Goal: Task Accomplishment & Management: Manage account settings

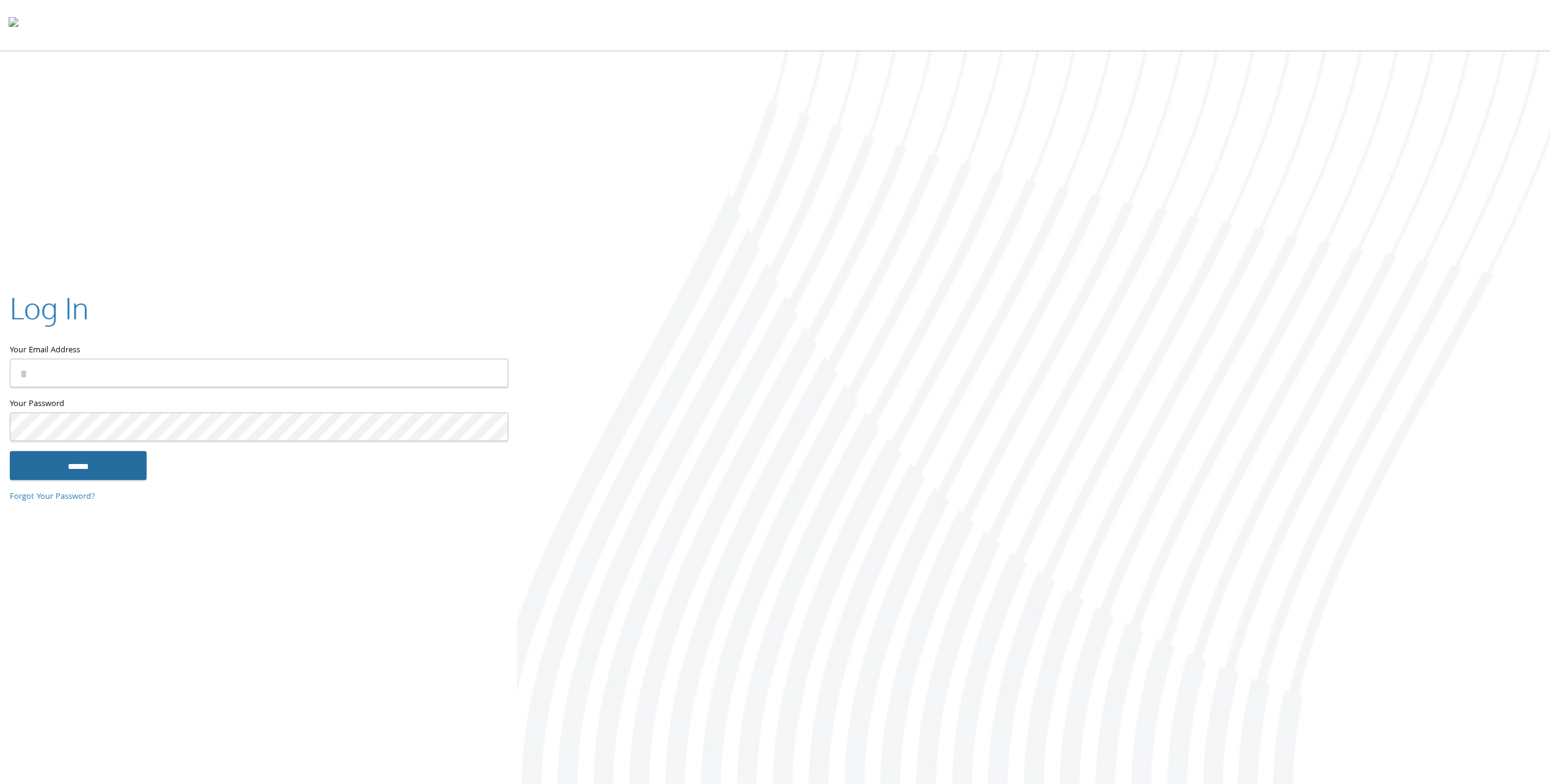
type input "**********"
click at [133, 461] on input "******" at bounding box center [78, 466] width 137 height 30
